Goal: Information Seeking & Learning: Learn about a topic

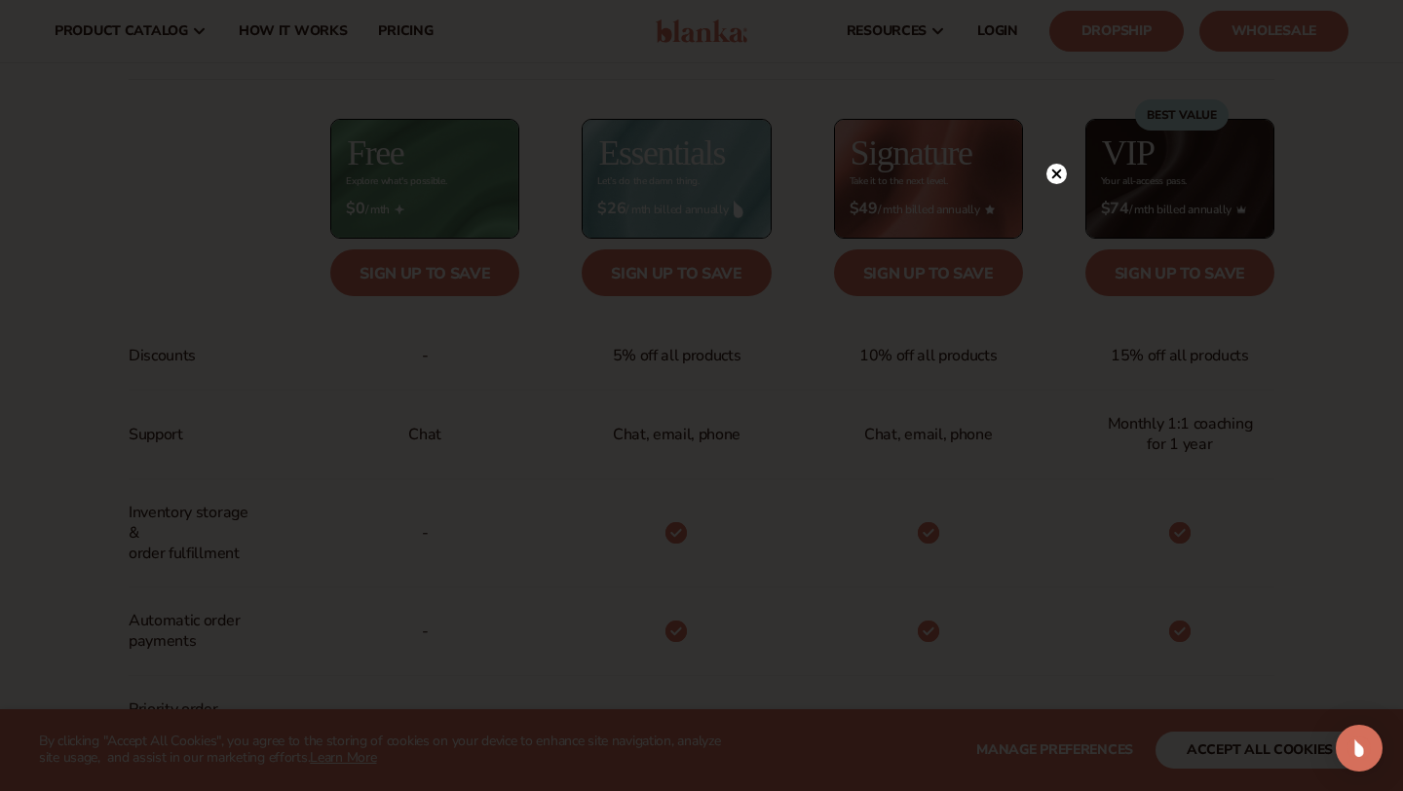
scroll to position [735, 0]
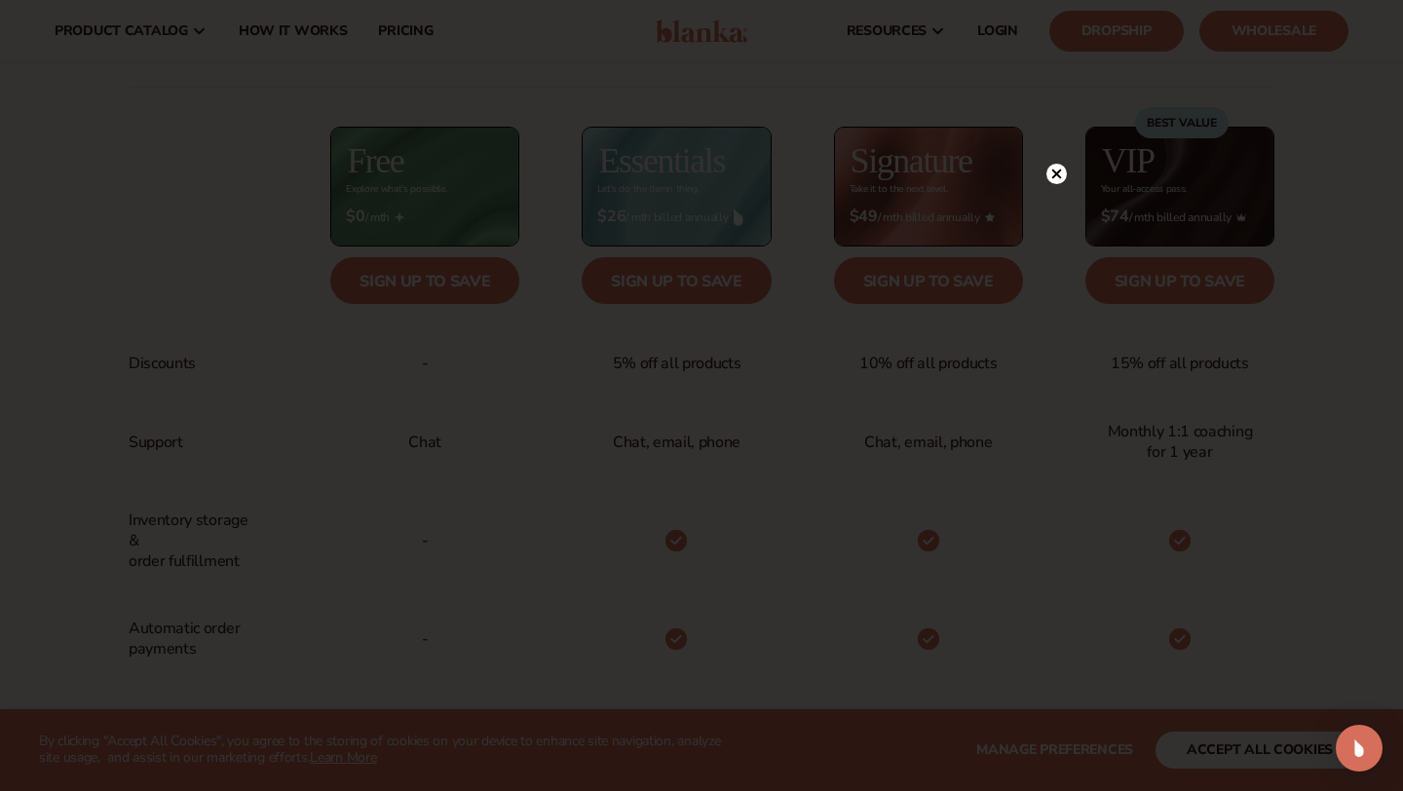
click at [1054, 174] on icon at bounding box center [1057, 174] width 10 height 10
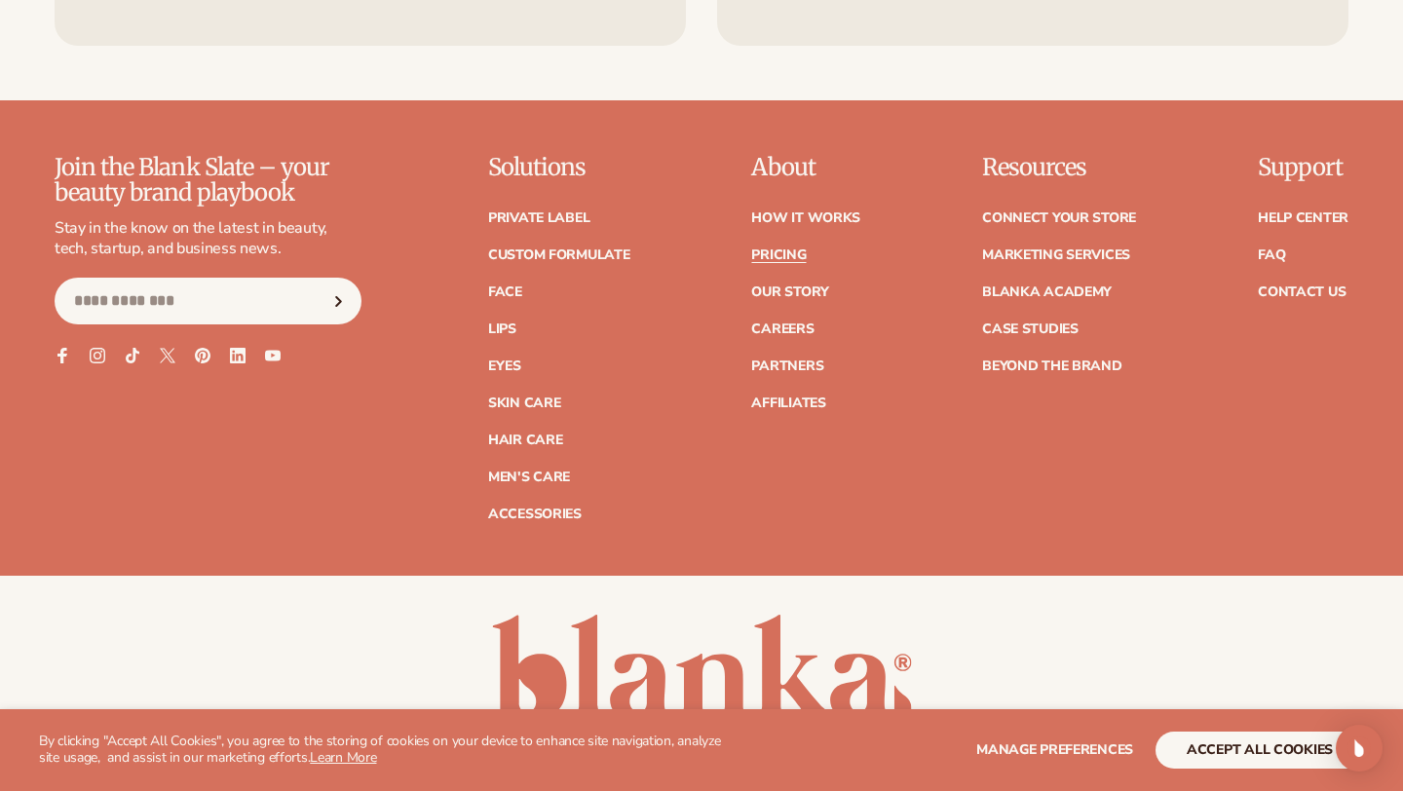
scroll to position [4266, 0]
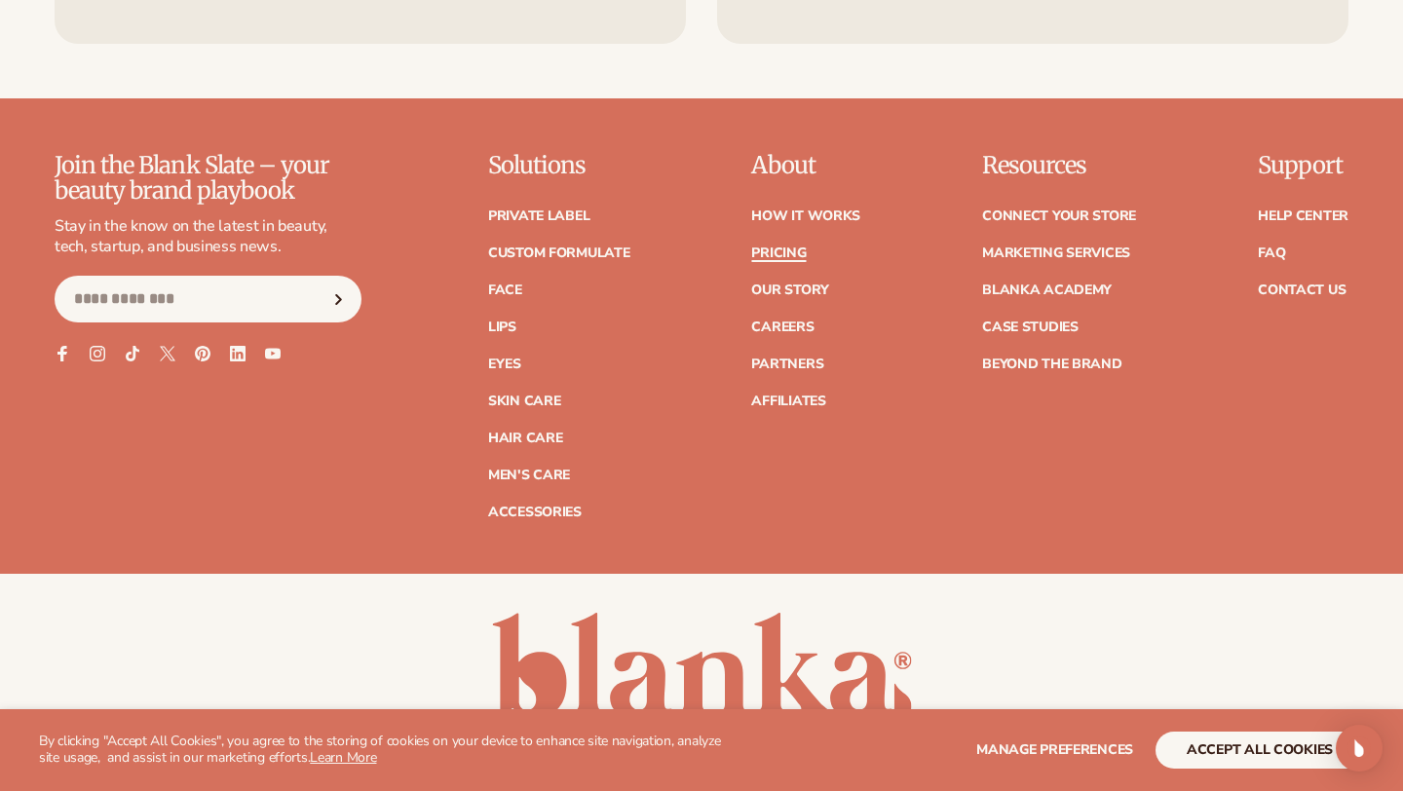
click at [796, 246] on link "Pricing" at bounding box center [778, 253] width 55 height 14
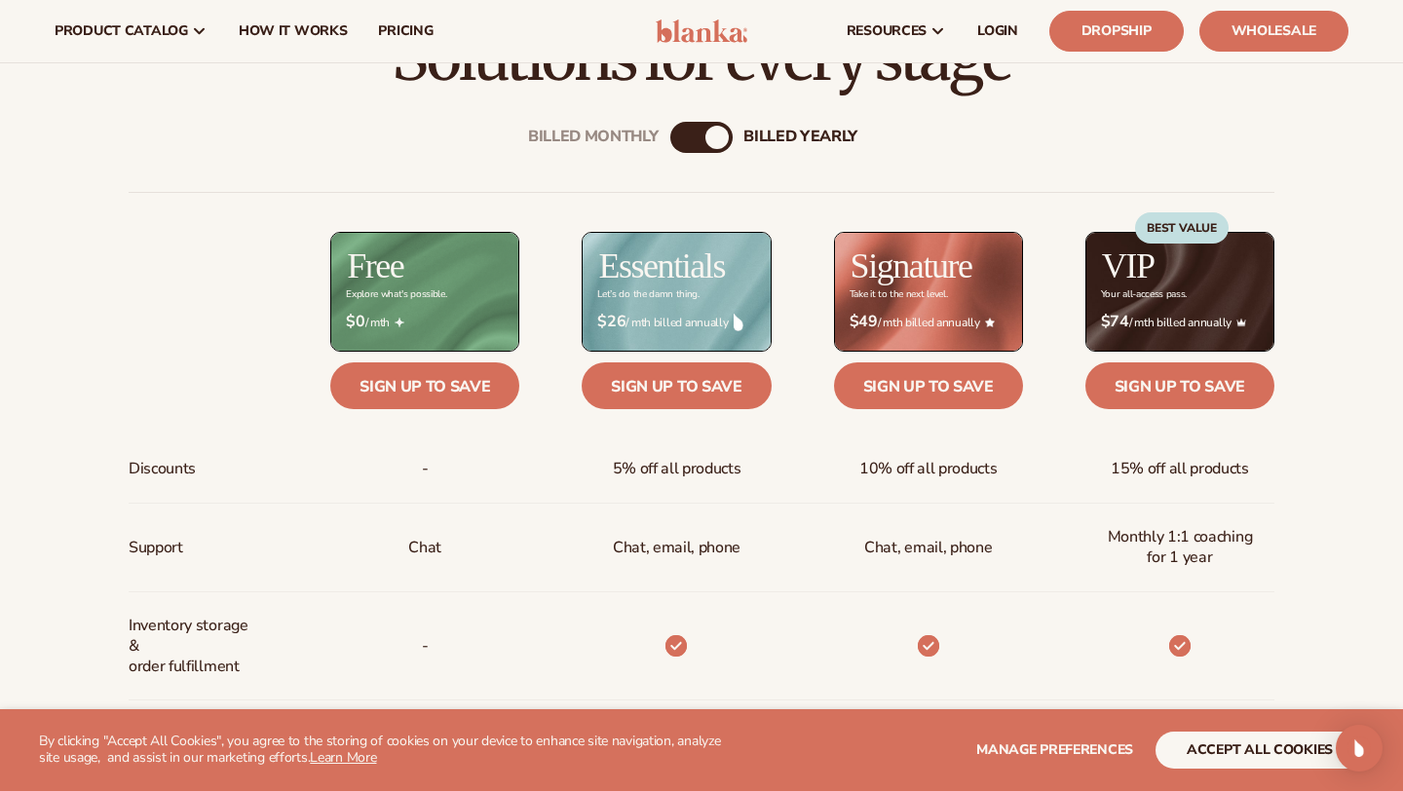
scroll to position [625, 0]
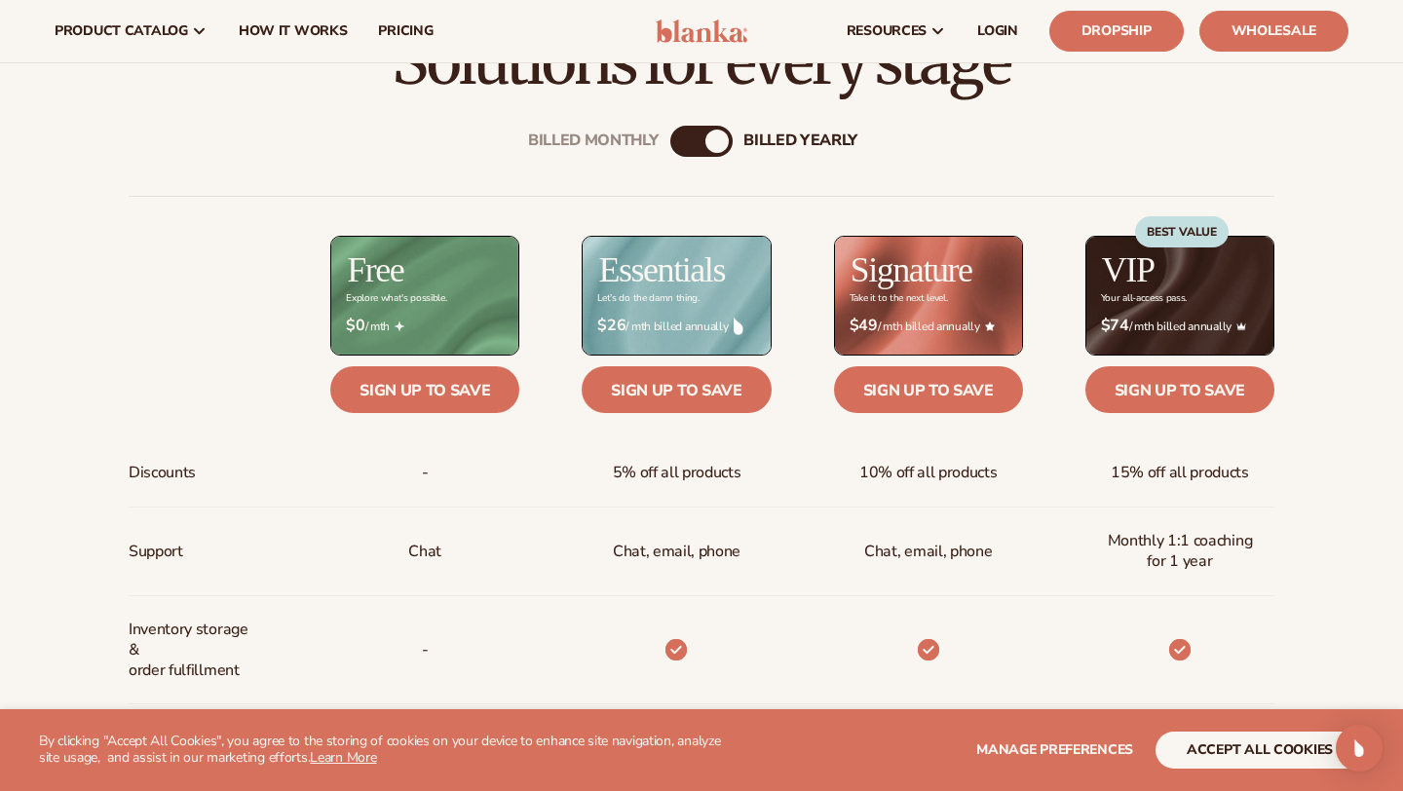
click at [713, 123] on div "Billed Monthly billed Yearly Billed Monthly billed Yearly Discounts Support Inv…" at bounding box center [701, 749] width 1255 height 1311
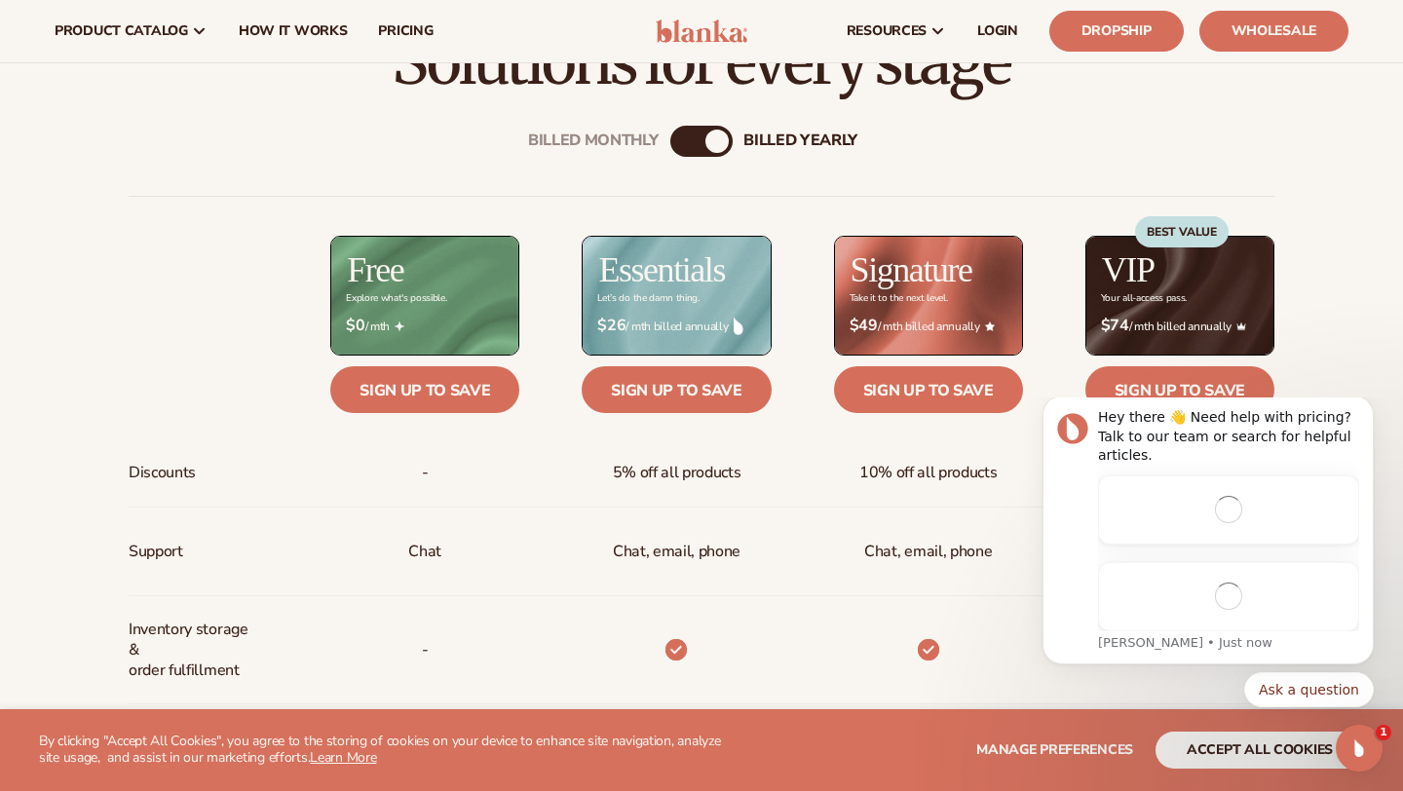
click at [712, 134] on div "billed Yearly" at bounding box center [716, 141] width 23 height 23
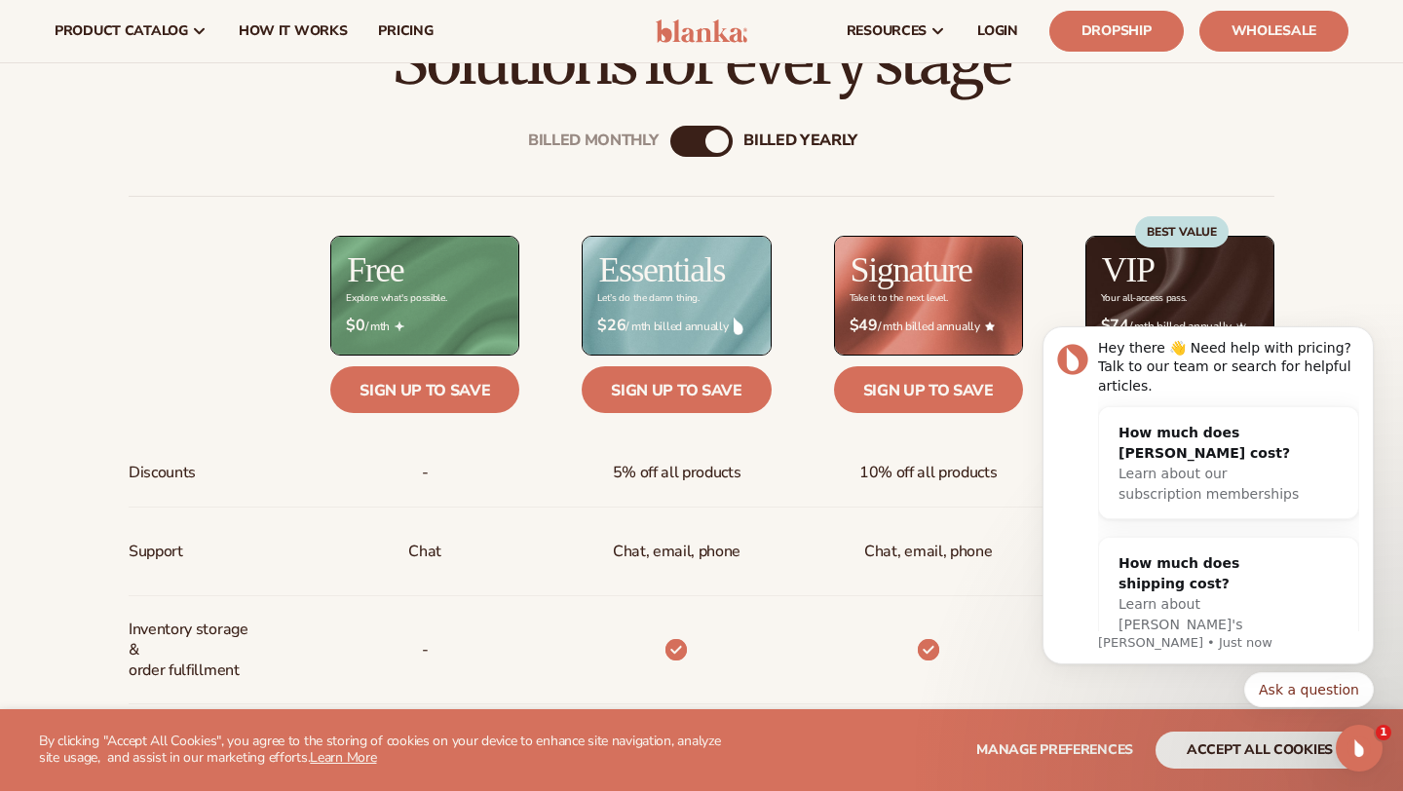
click at [708, 145] on div "billed Yearly" at bounding box center [716, 141] width 23 height 23
click at [703, 141] on div "Billed Monthly billed Yearly" at bounding box center [701, 141] width 62 height 31
click at [718, 141] on div "billed Yearly" at bounding box center [716, 141] width 23 height 23
click at [692, 140] on div "Billed Monthly" at bounding box center [681, 141] width 23 height 23
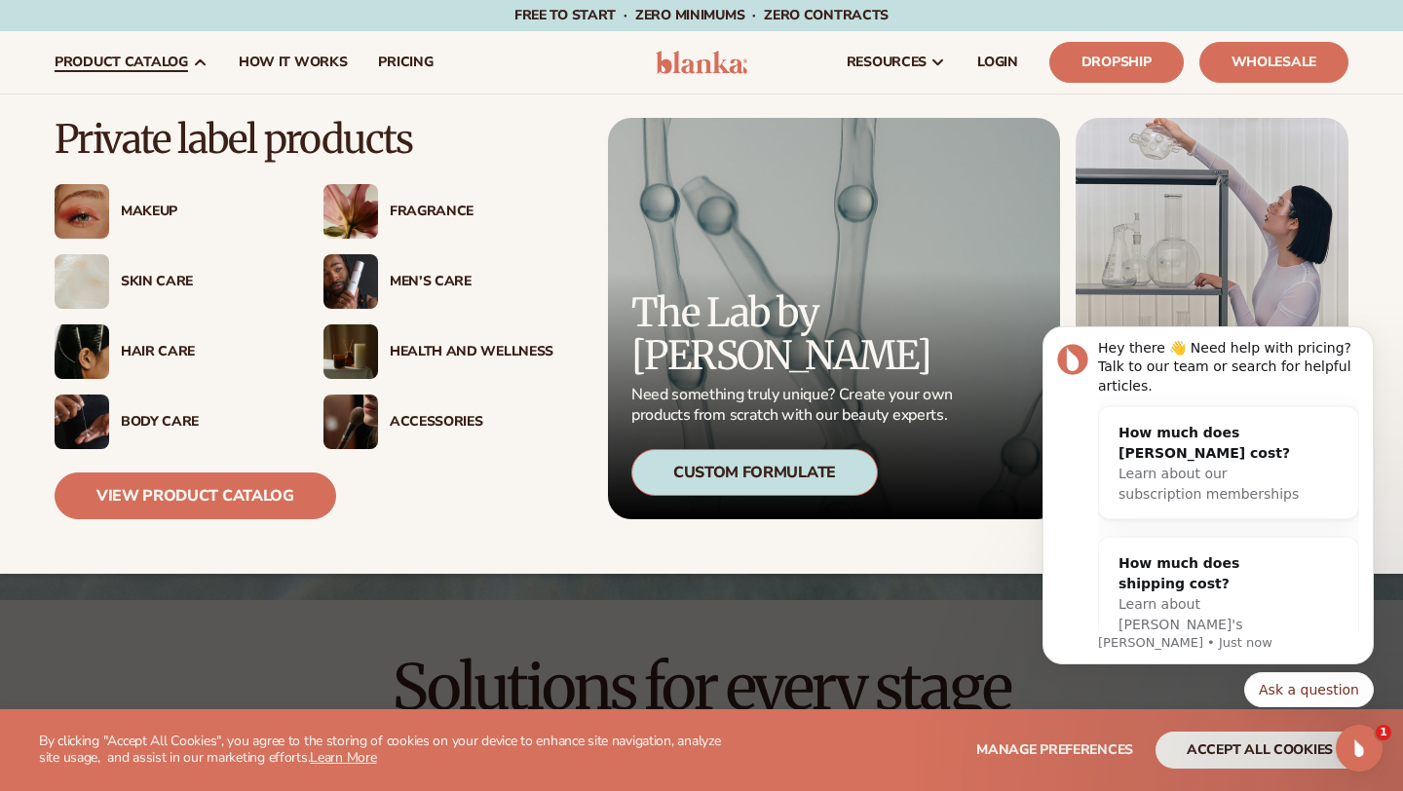
click at [107, 215] on img at bounding box center [82, 211] width 55 height 55
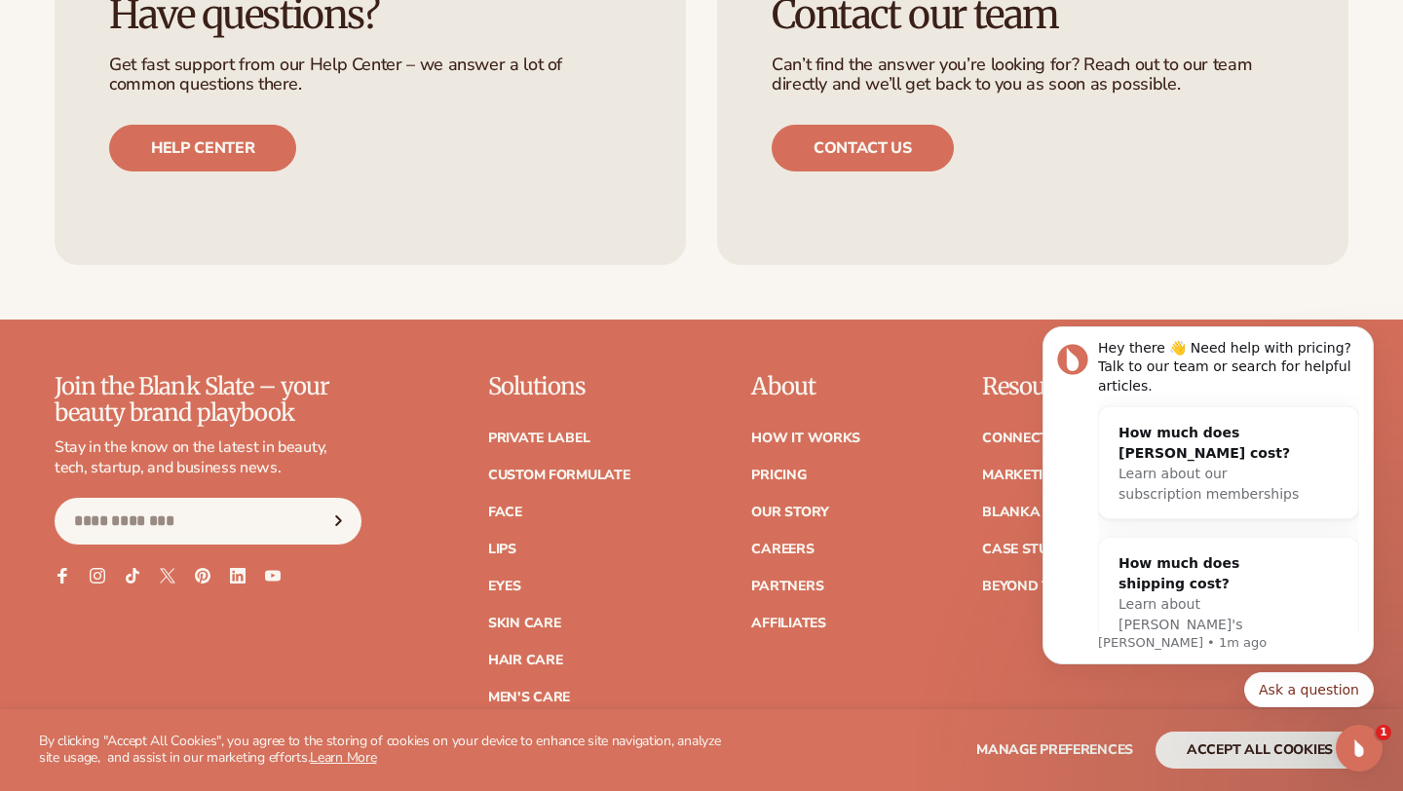
scroll to position [6191, 0]
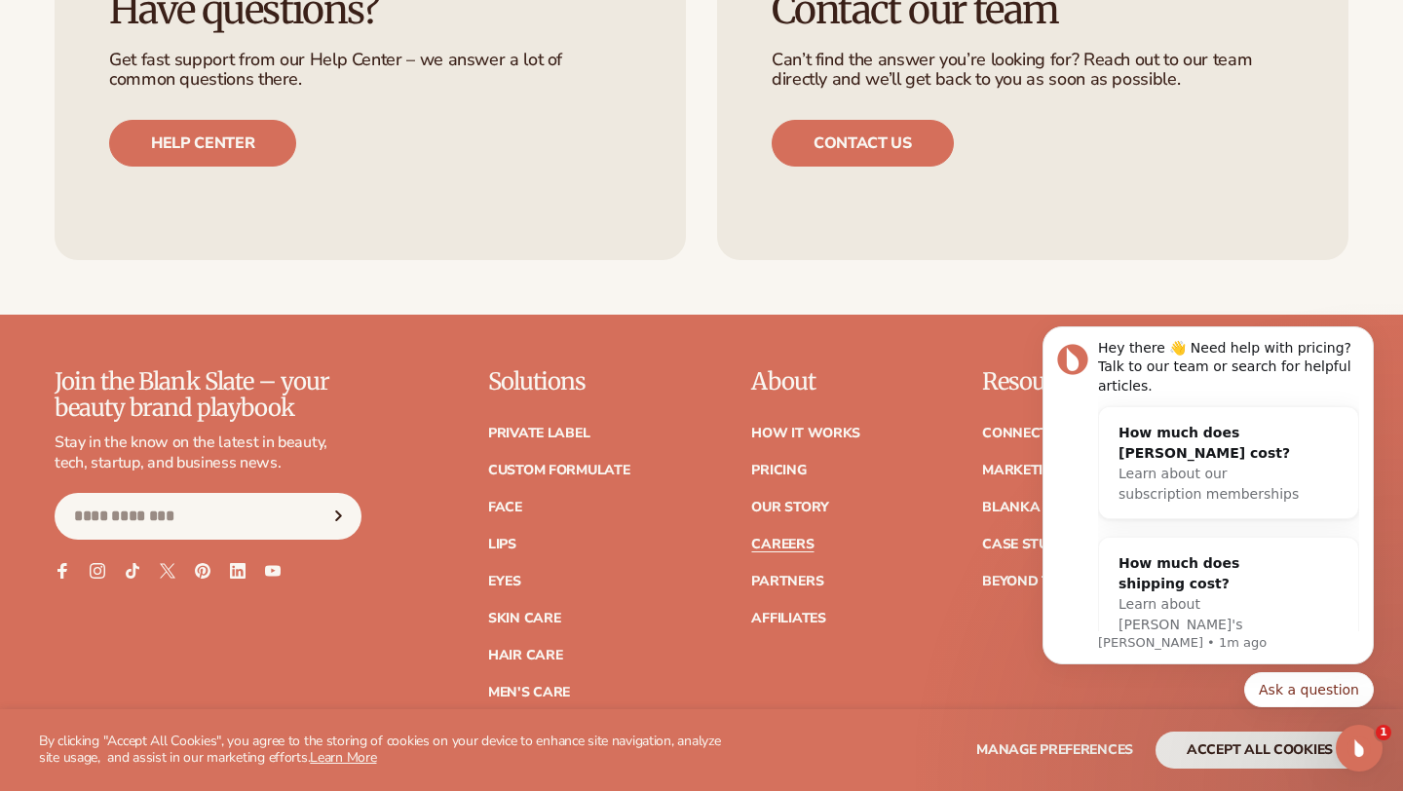
click at [791, 538] on link "Careers" at bounding box center [782, 545] width 62 height 14
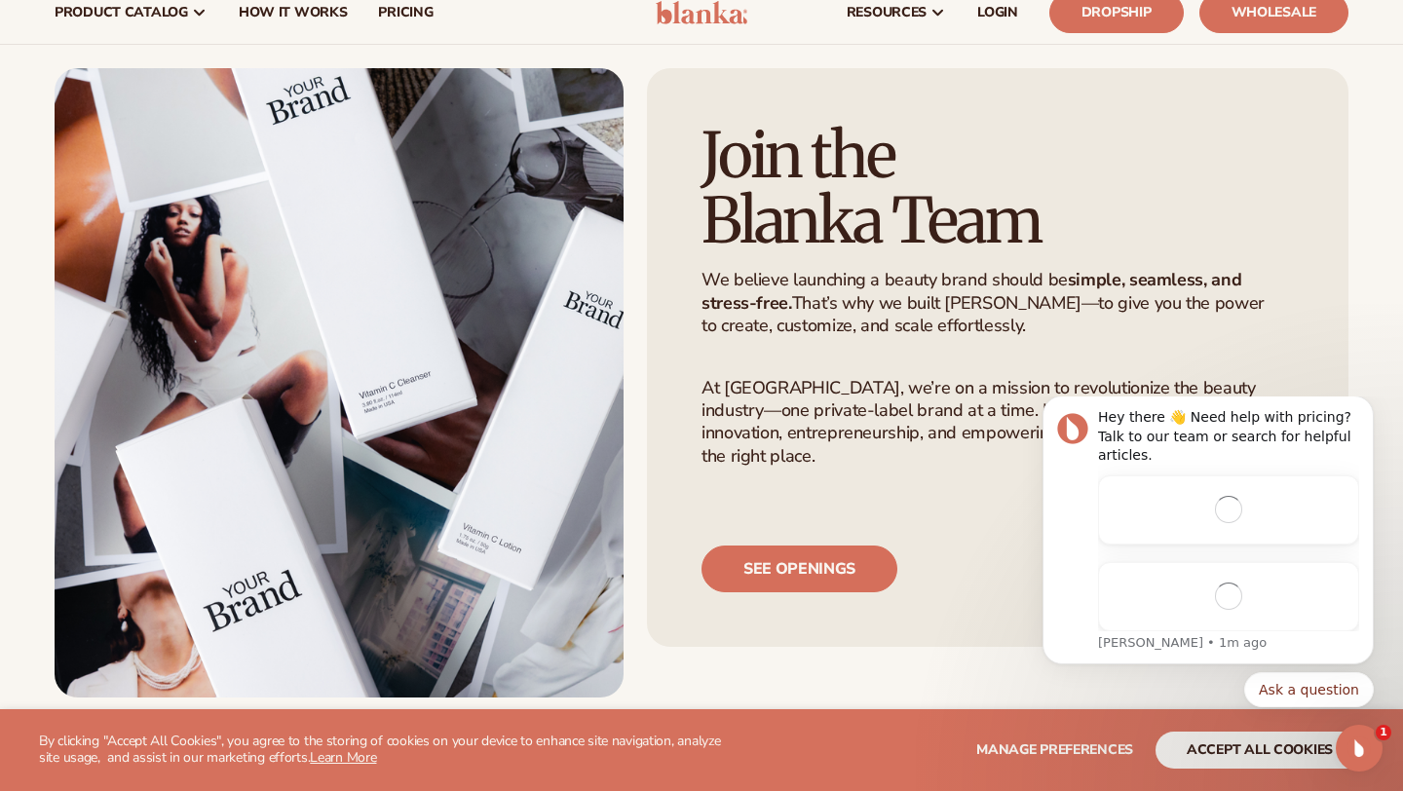
scroll to position [64, 0]
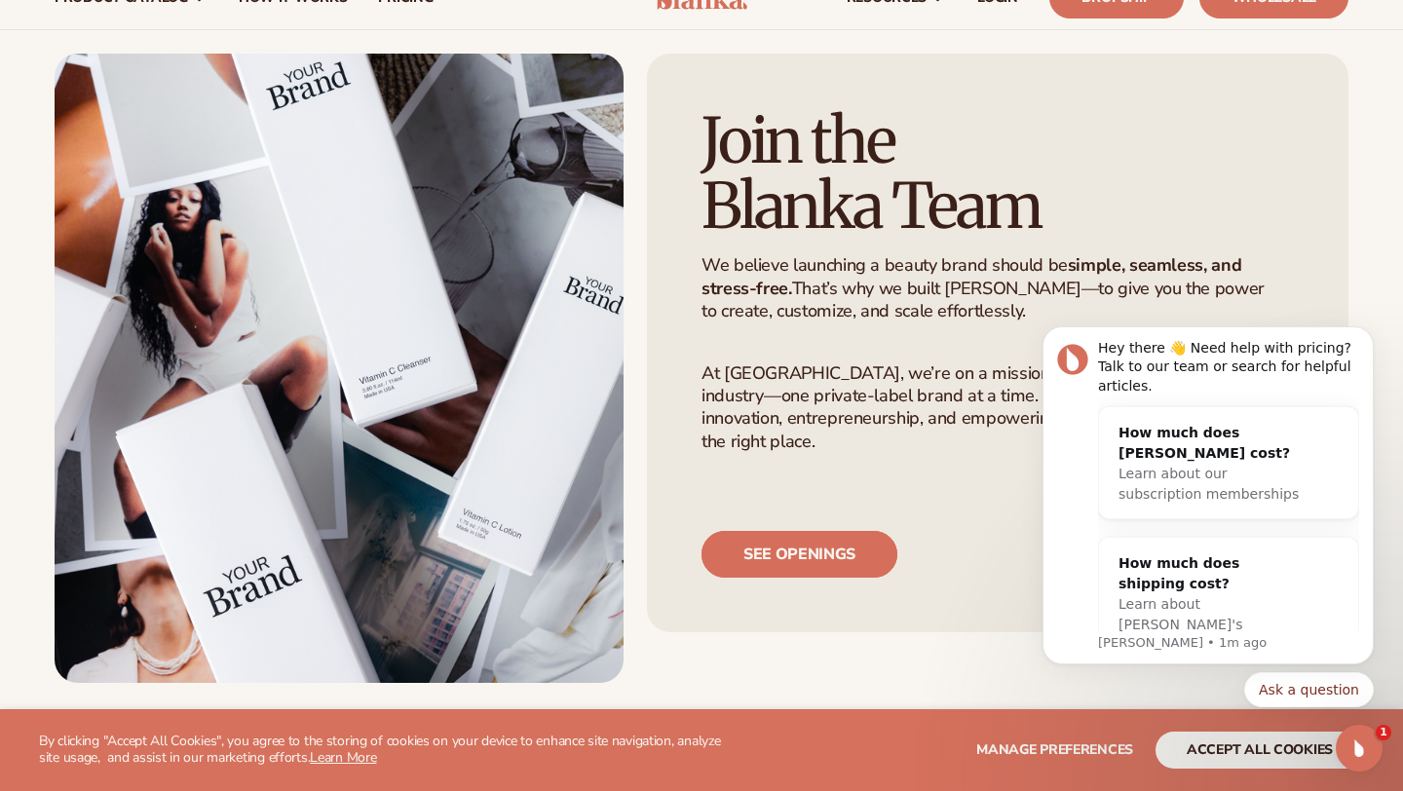
click at [778, 550] on link "See openings" at bounding box center [799, 554] width 196 height 47
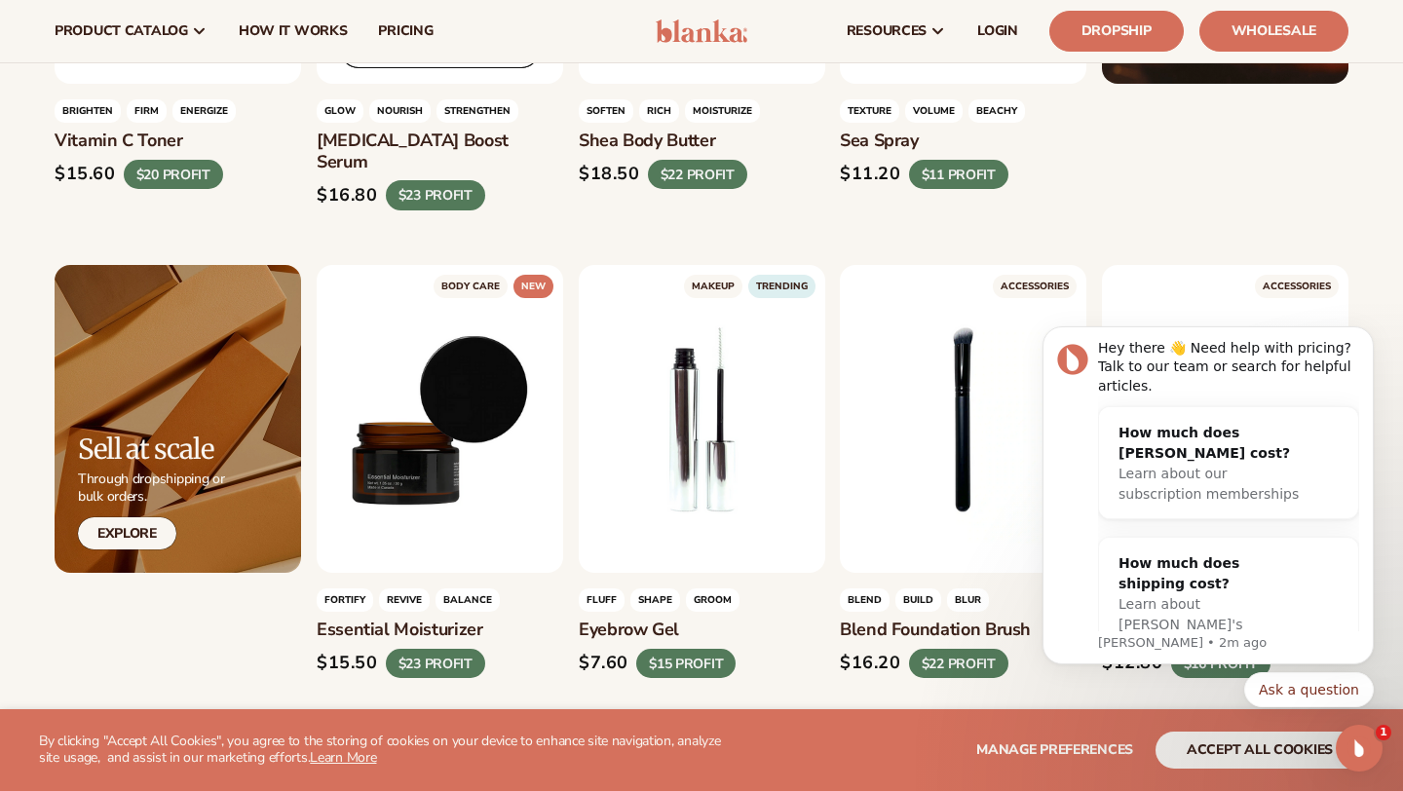
scroll to position [2924, 0]
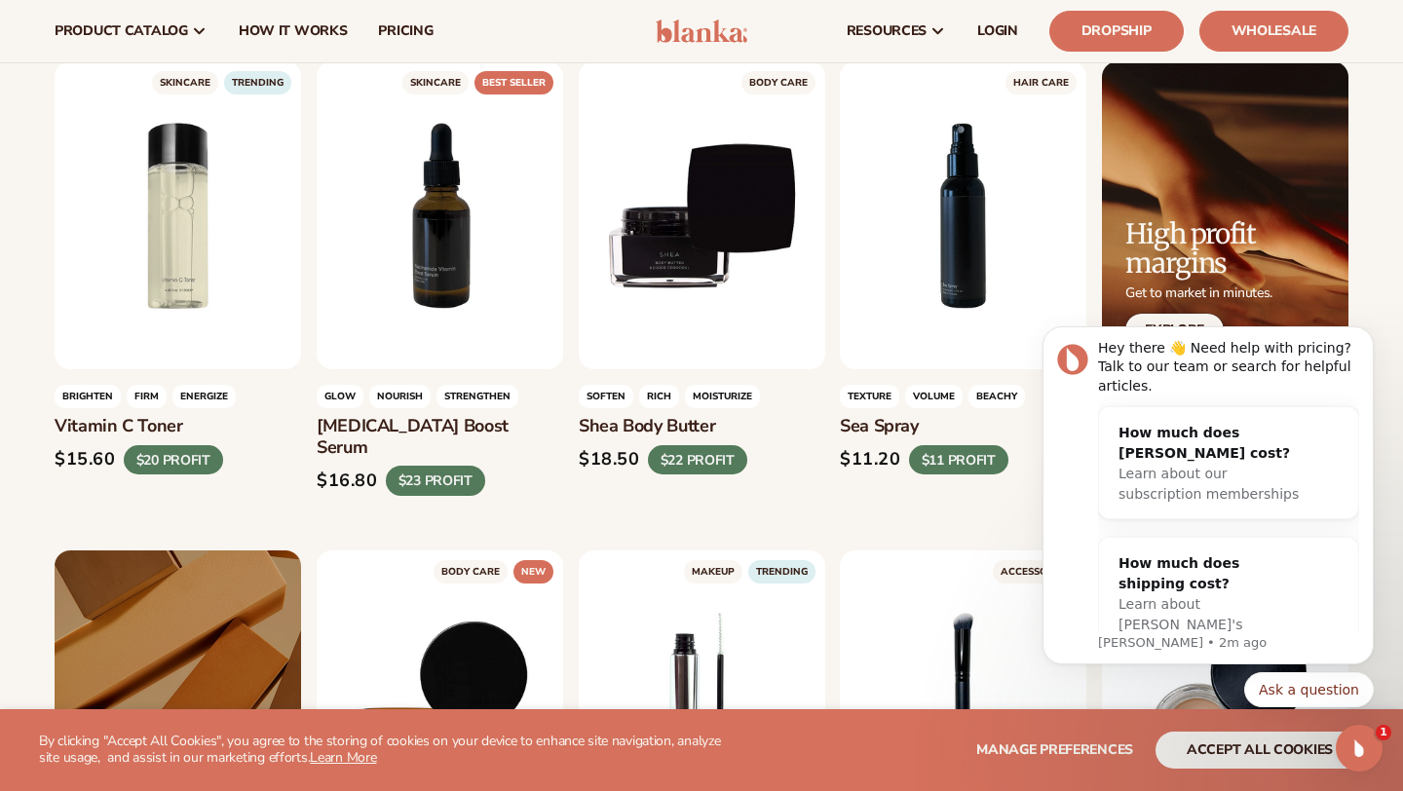
click at [731, 16] on header "Cart product catalog The Lab by Blanka" at bounding box center [701, 31] width 1403 height 62
click at [731, 23] on img at bounding box center [702, 30] width 93 height 23
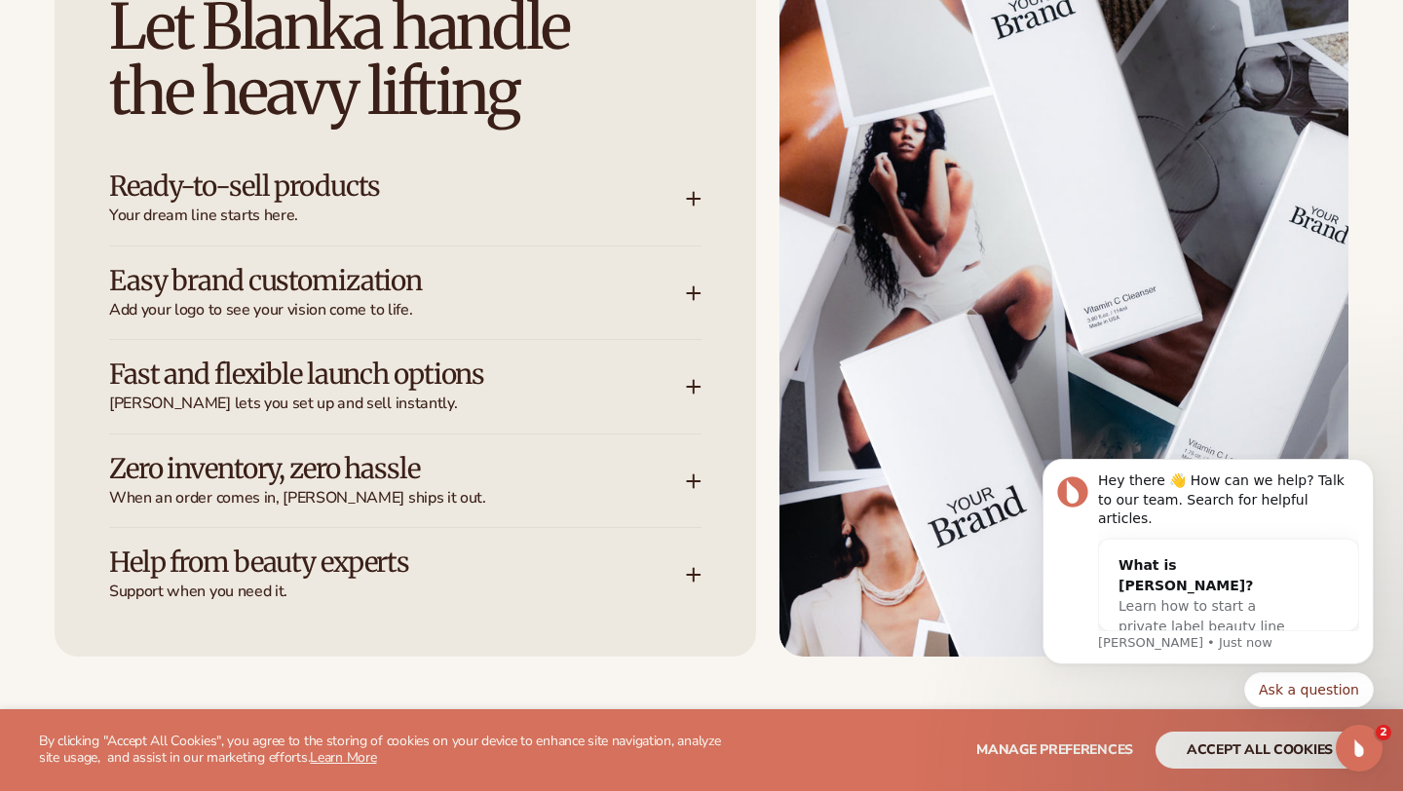
scroll to position [2889, 0]
click at [622, 207] on span "Your dream line starts here." at bounding box center [397, 215] width 577 height 20
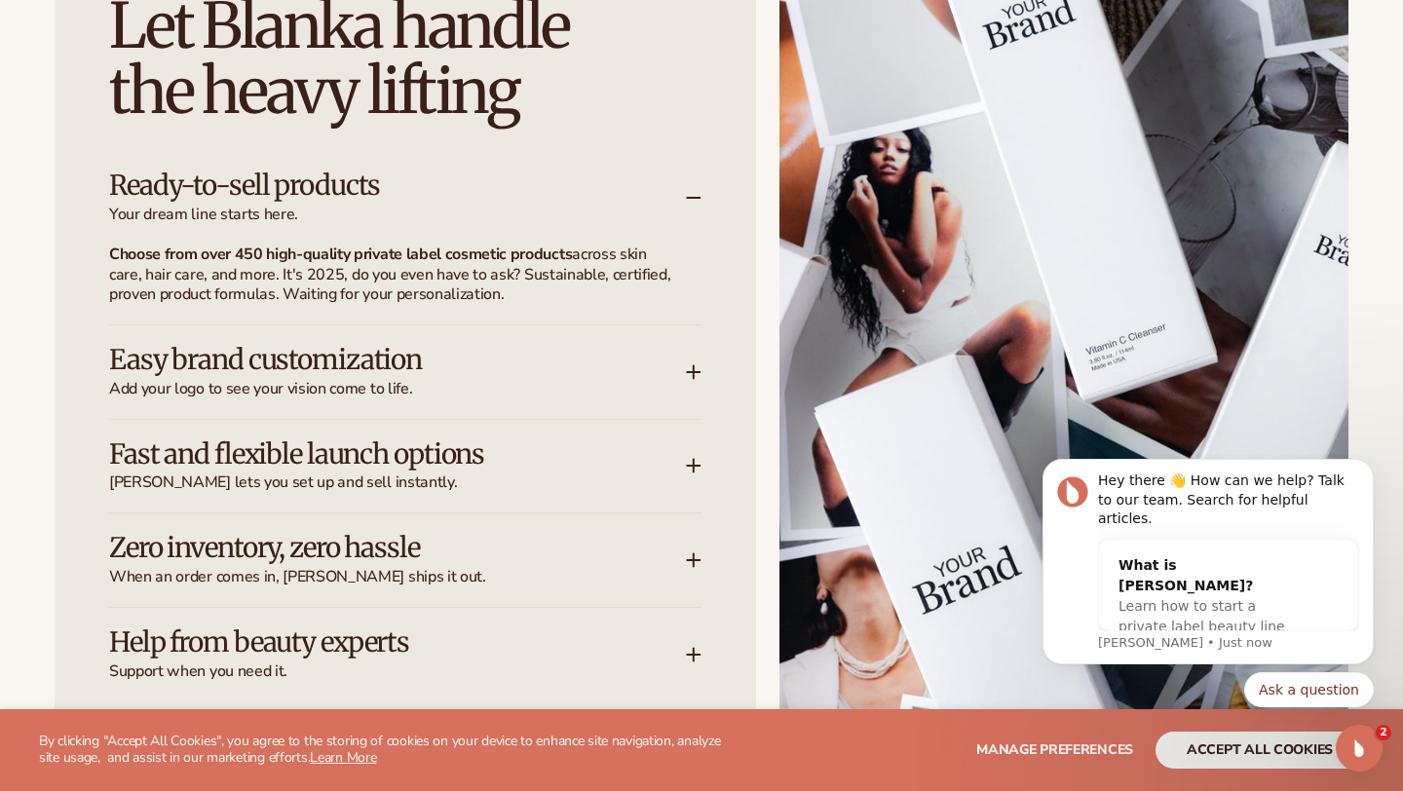
click at [622, 207] on span "Your dream line starts here." at bounding box center [397, 215] width 577 height 20
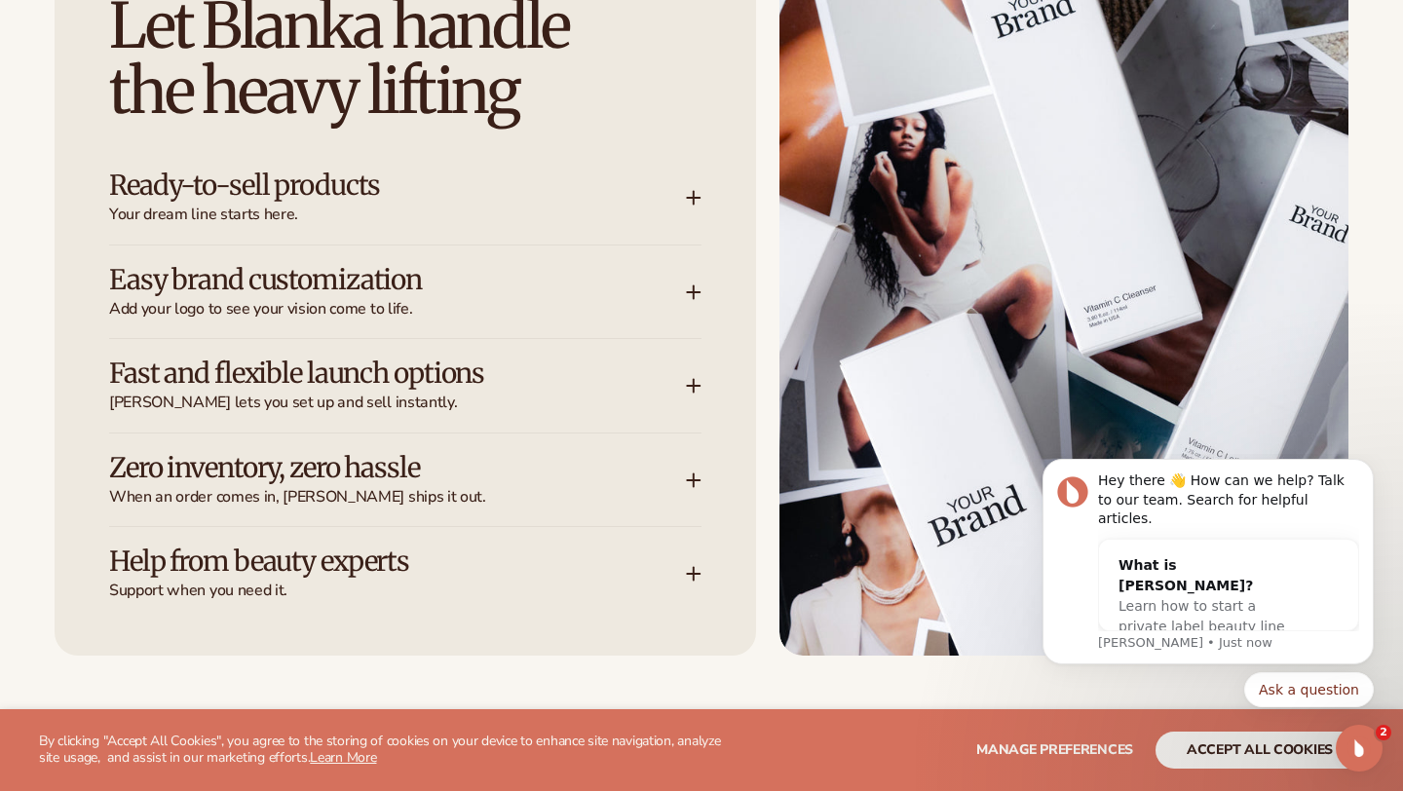
click at [603, 279] on h3 "Easy brand customization" at bounding box center [368, 280] width 518 height 30
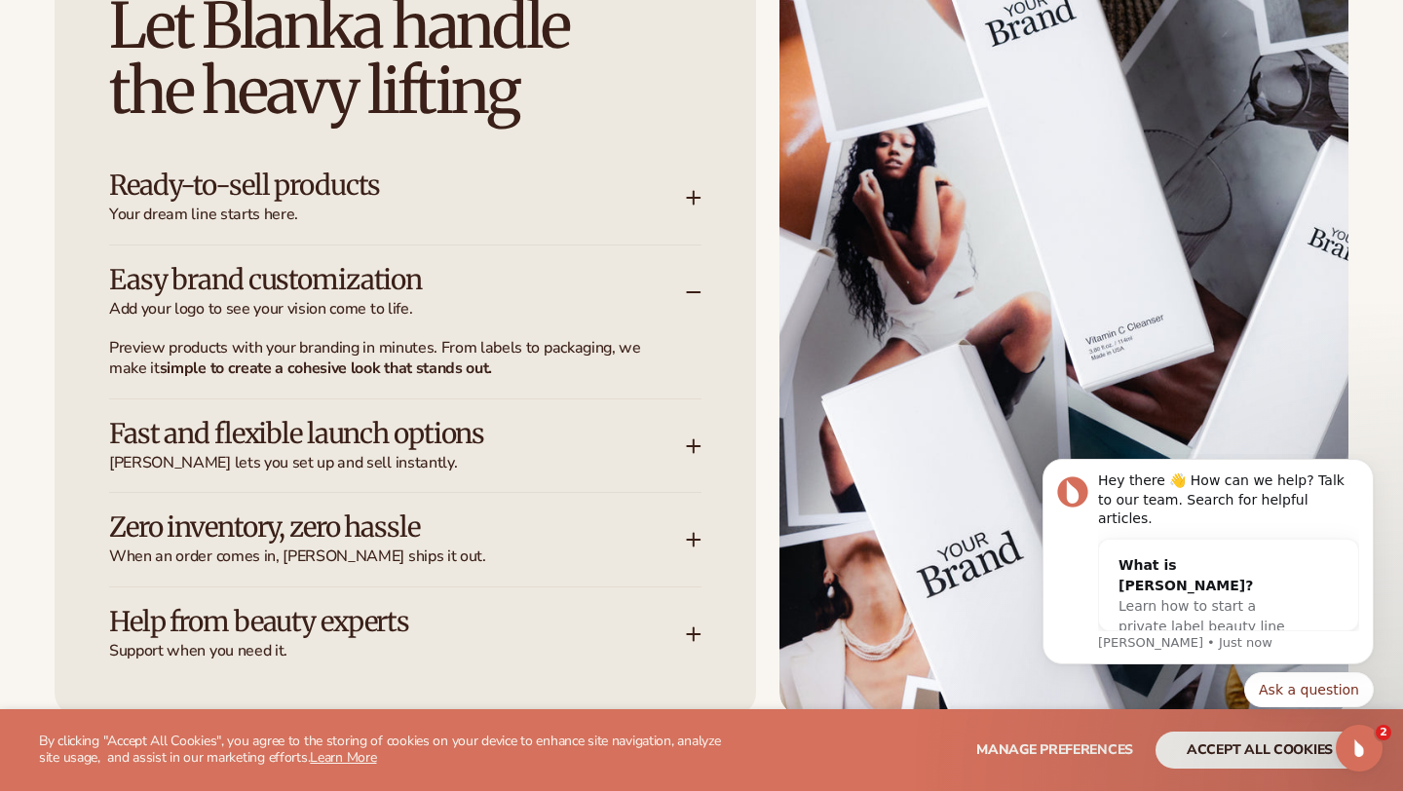
click at [603, 279] on h3 "Easy brand customization" at bounding box center [368, 280] width 518 height 30
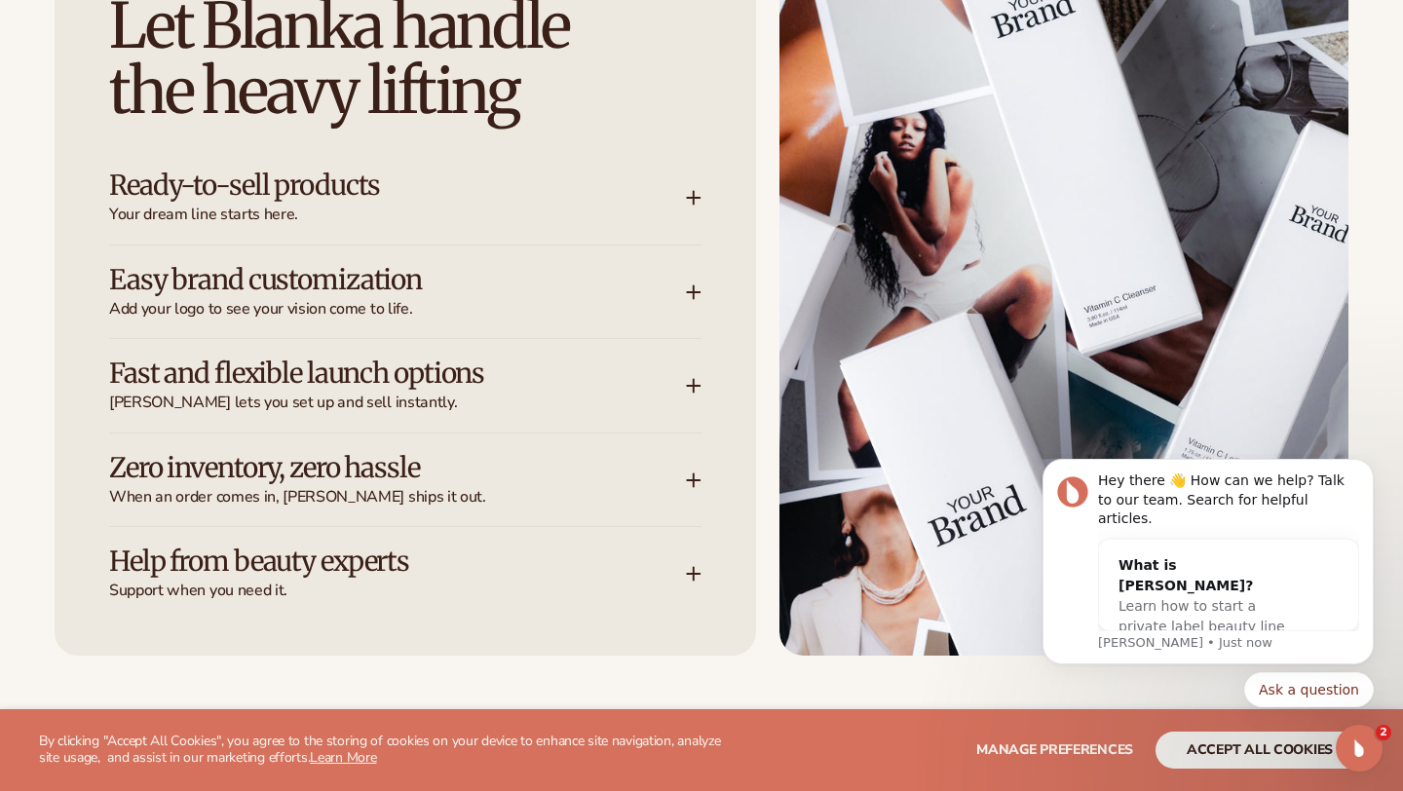
click at [581, 467] on h3 "Zero inventory, zero hassle" at bounding box center [368, 468] width 518 height 30
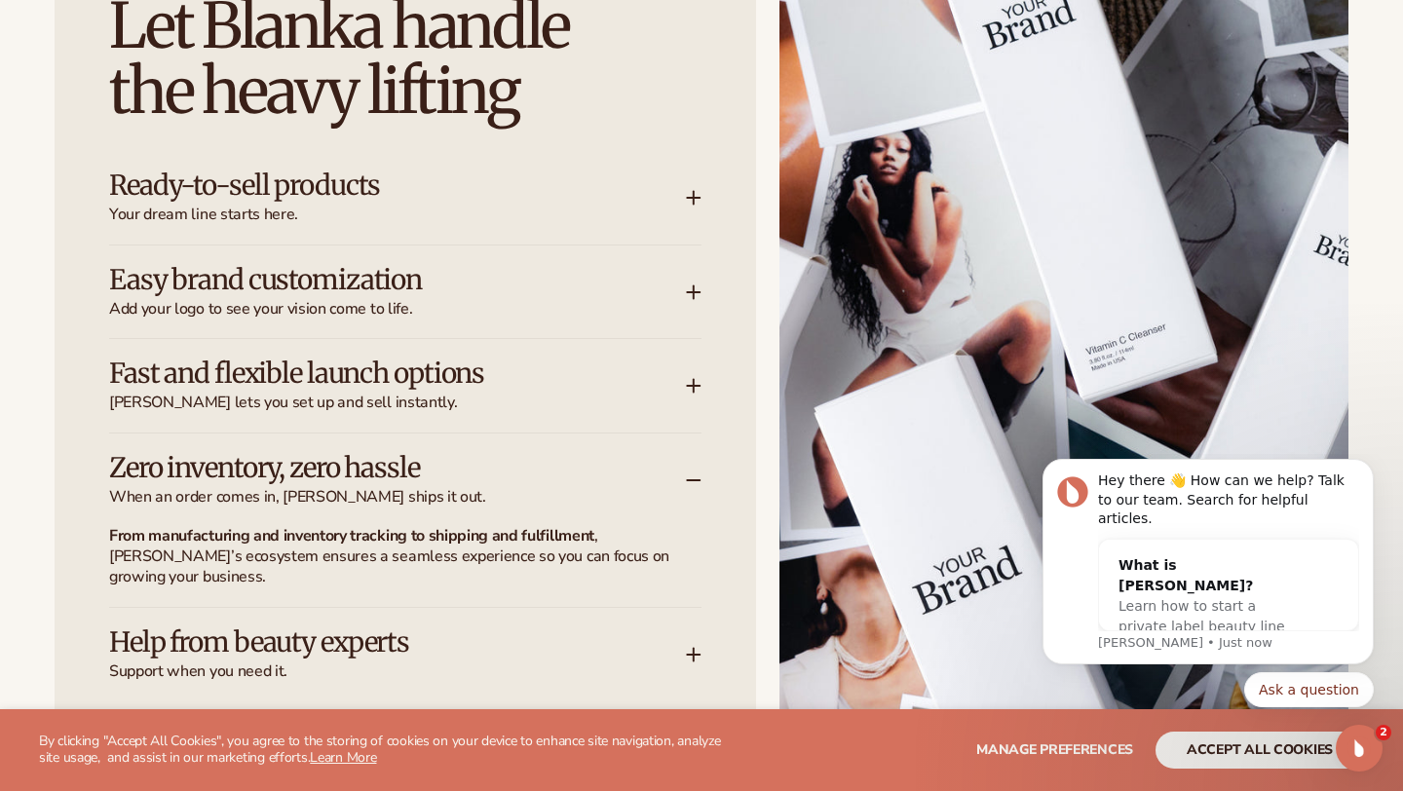
click at [581, 467] on h3 "Zero inventory, zero hassle" at bounding box center [368, 468] width 518 height 30
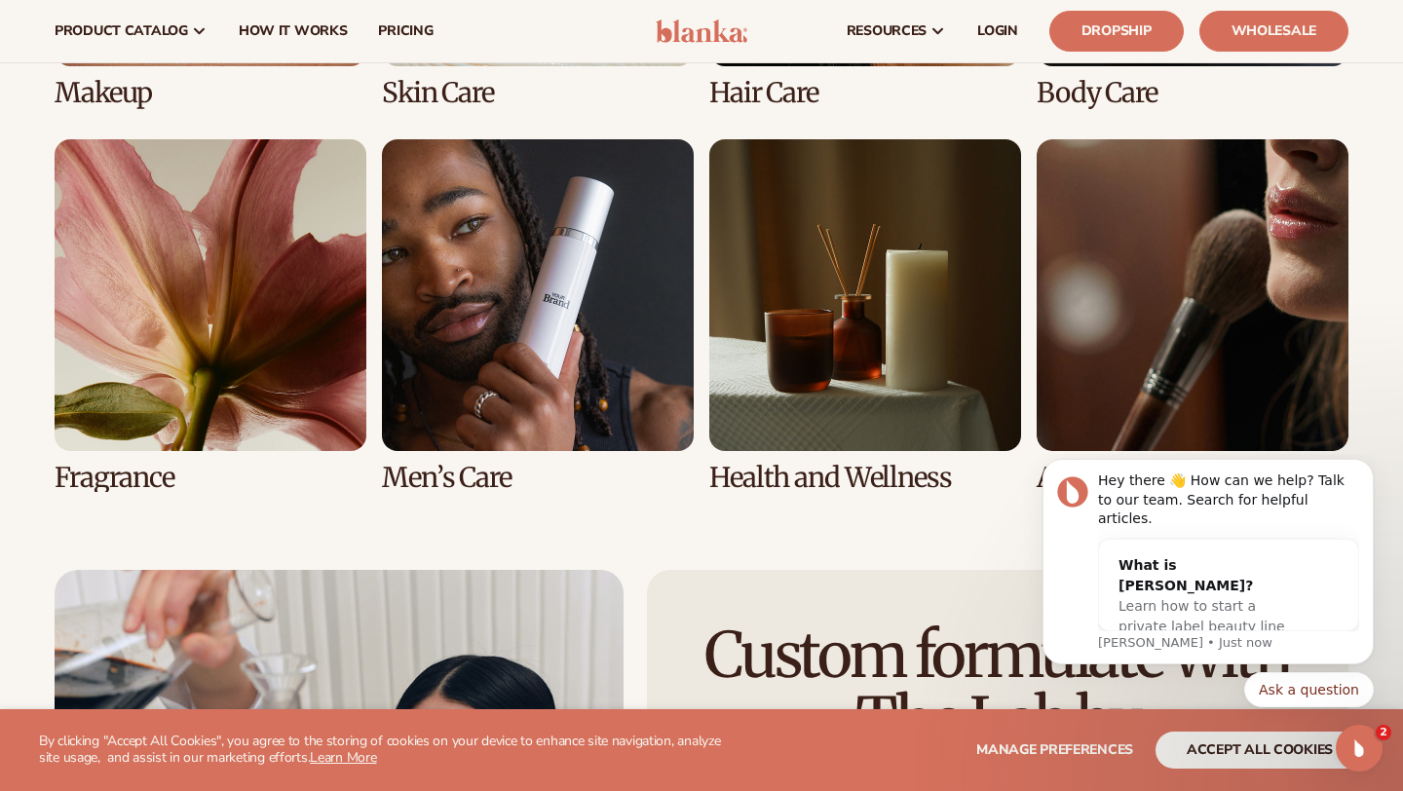
scroll to position [4393, 0]
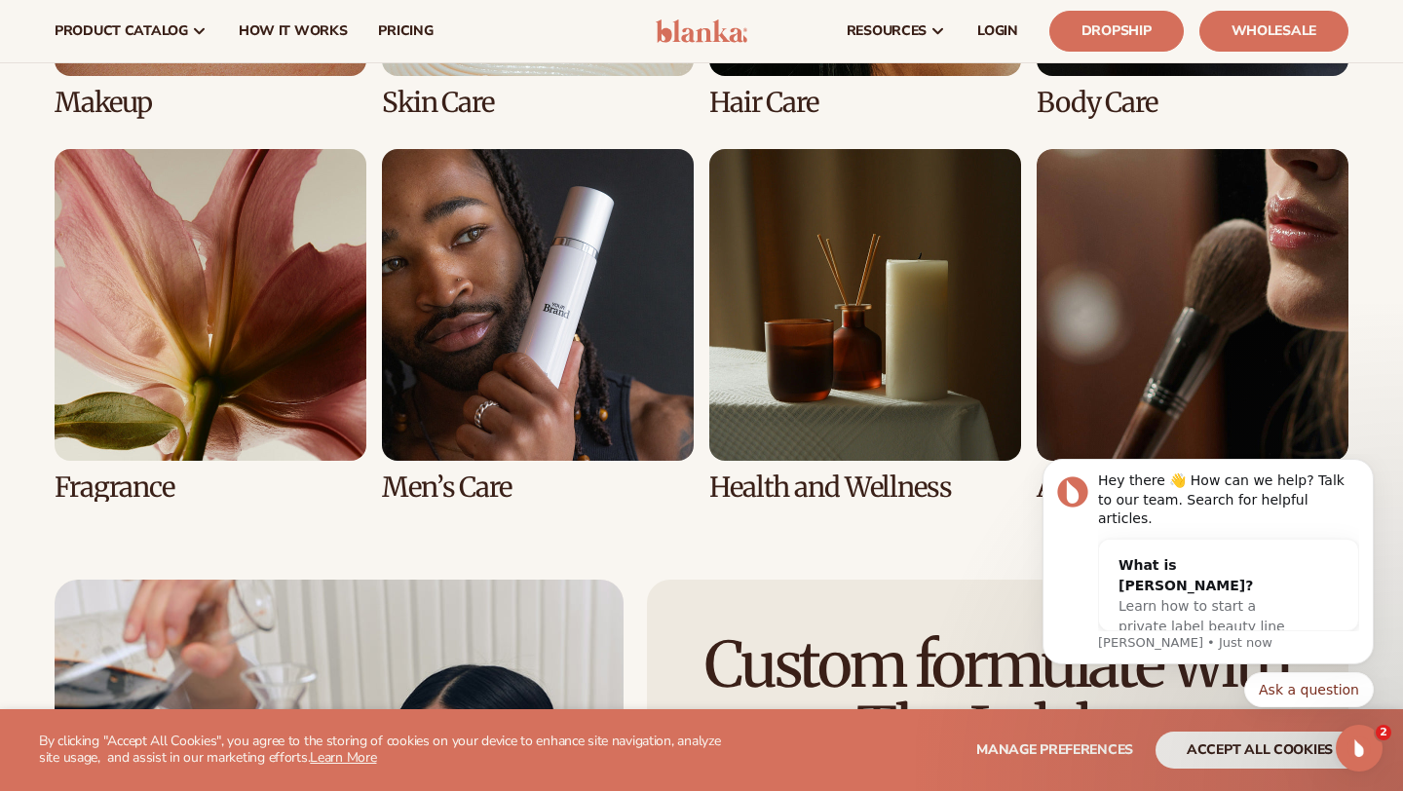
click at [178, 381] on link "5 / 8" at bounding box center [211, 326] width 312 height 354
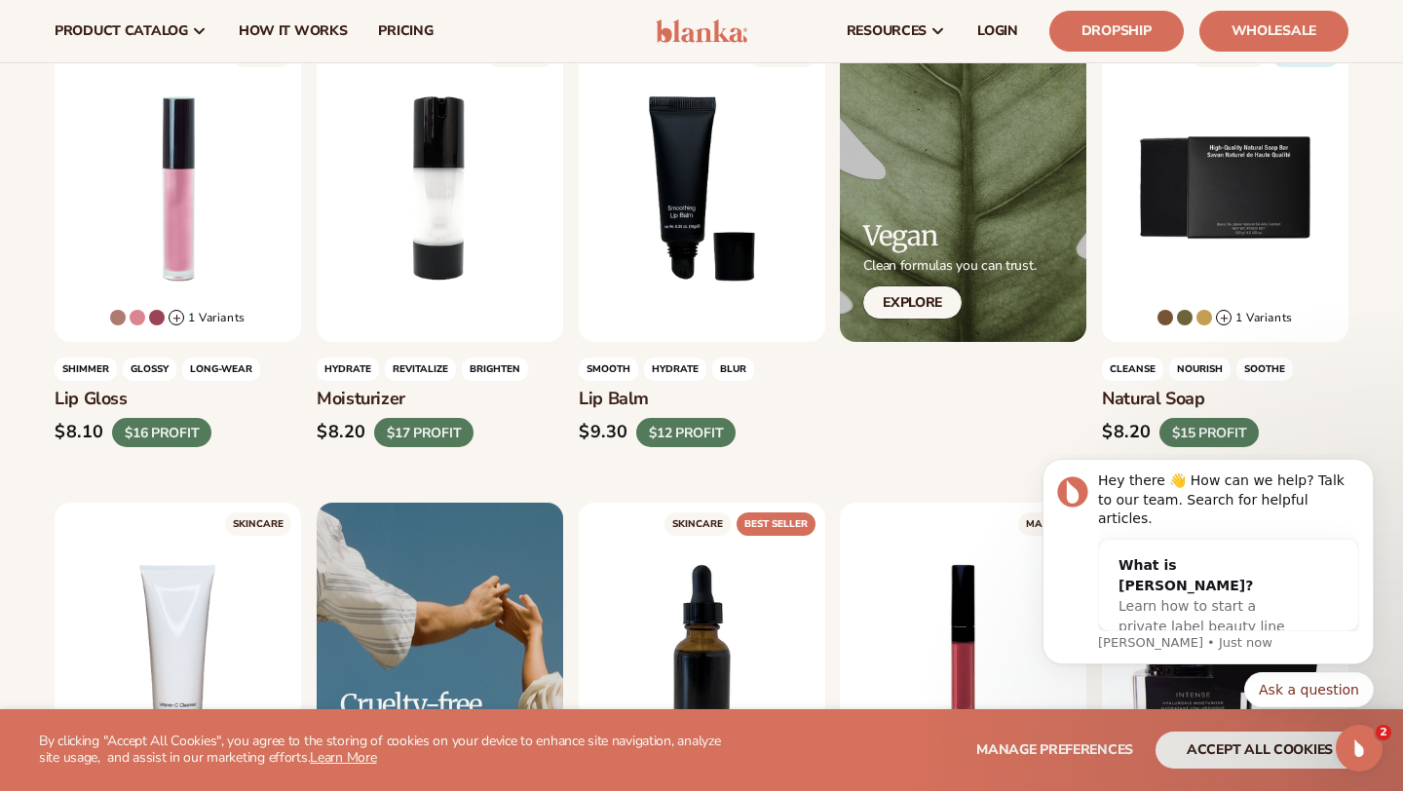
scroll to position [588, 0]
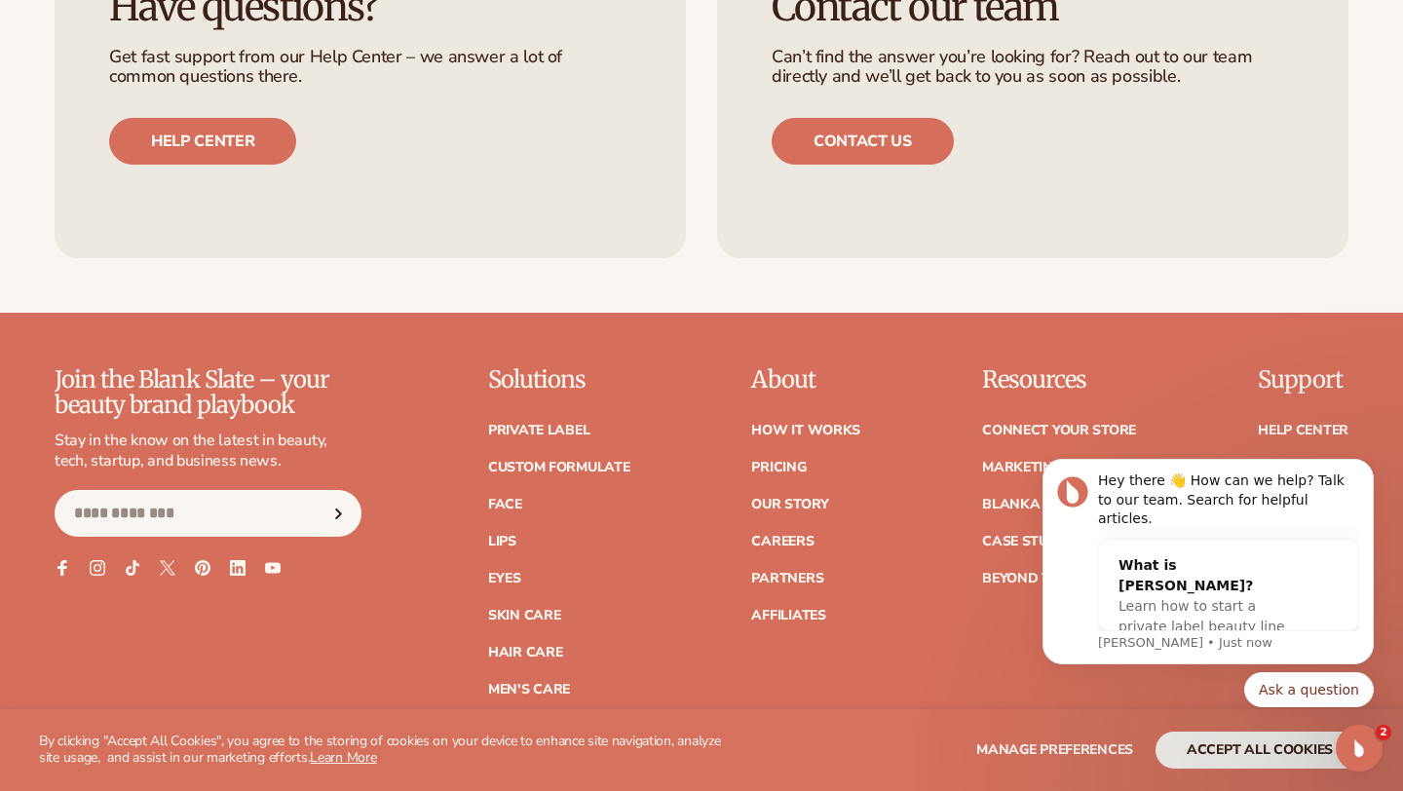
scroll to position [7886, 0]
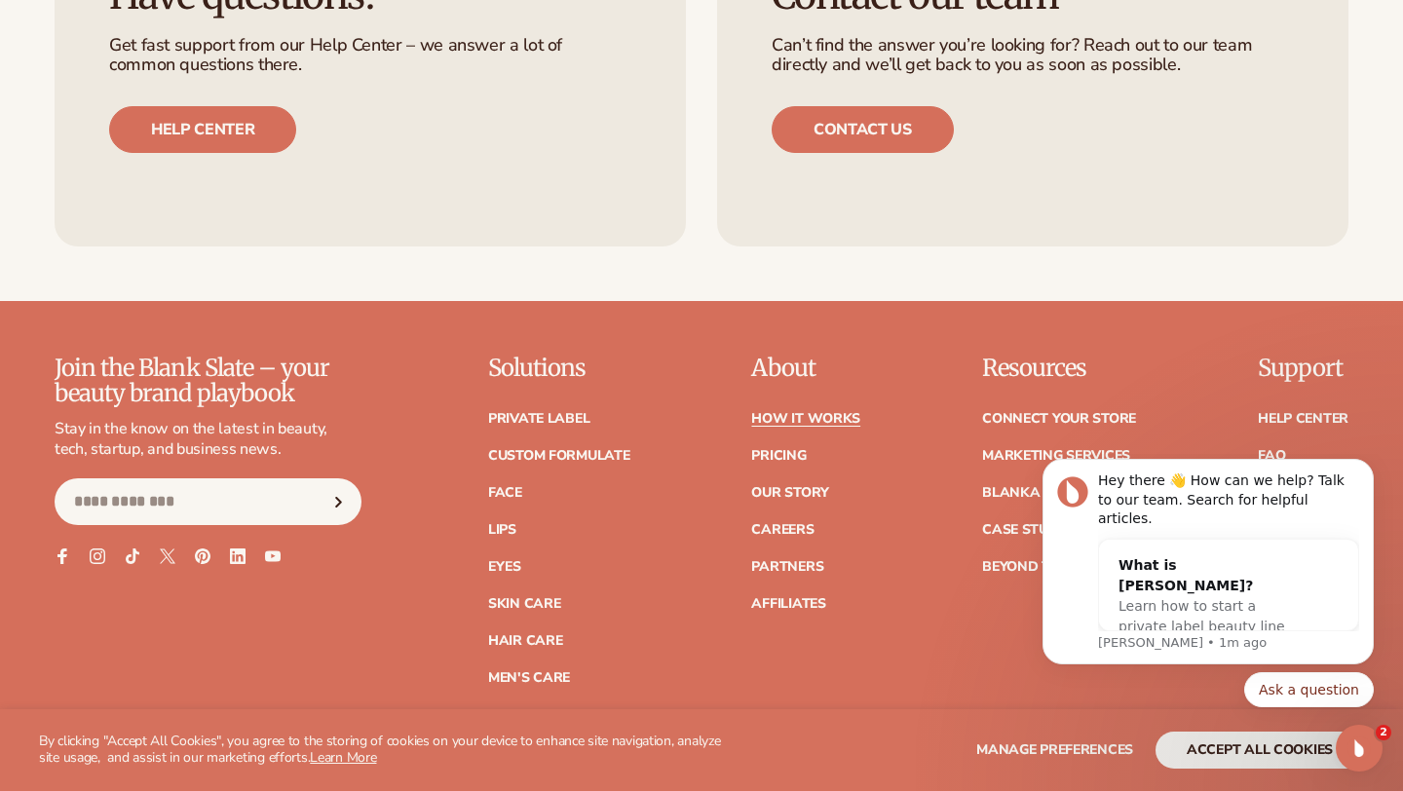
click at [769, 412] on link "How It Works" at bounding box center [805, 419] width 109 height 14
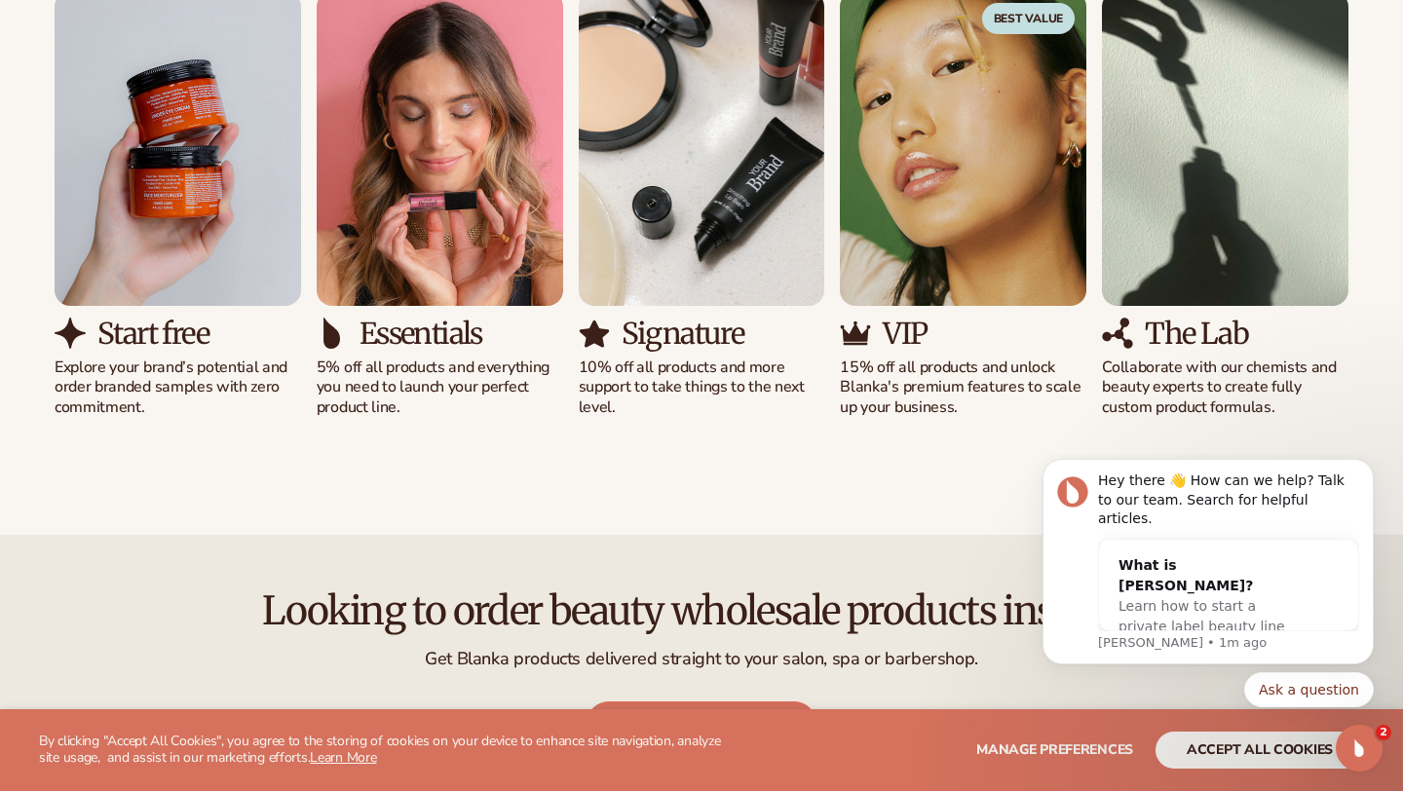
scroll to position [1336, 0]
